Goal: Find specific page/section: Find specific page/section

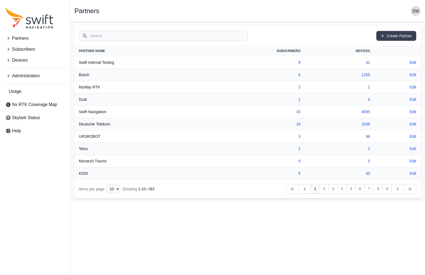
click at [21, 58] on span "Devices" at bounding box center [20, 60] width 16 height 7
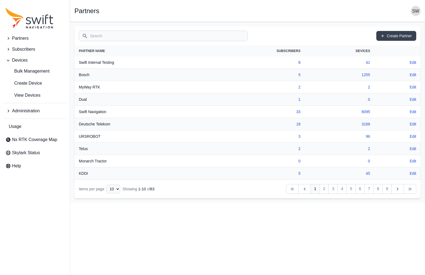
click at [101, 36] on input "Search" at bounding box center [163, 36] width 169 height 10
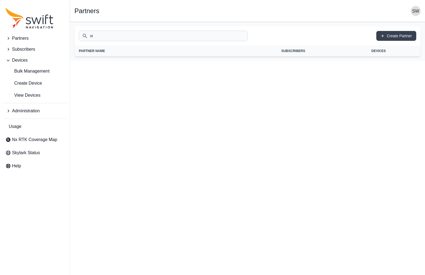
type input "v"
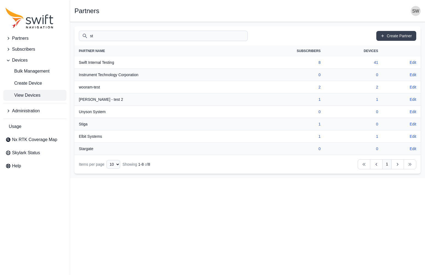
type input "st"
click at [25, 95] on span "View Devices" at bounding box center [22, 95] width 35 height 7
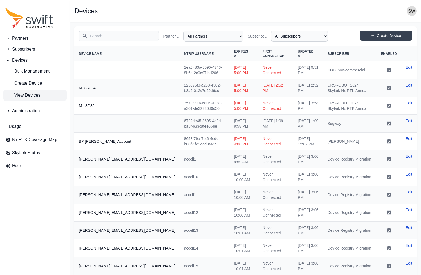
click at [111, 36] on input "Search" at bounding box center [119, 36] width 80 height 10
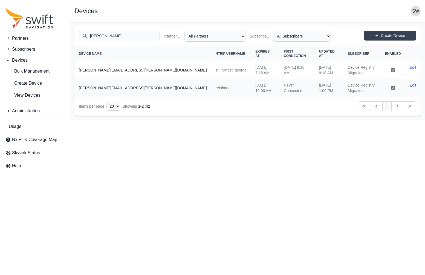
type input "[PERSON_NAME]"
